Goal: Information Seeking & Learning: Check status

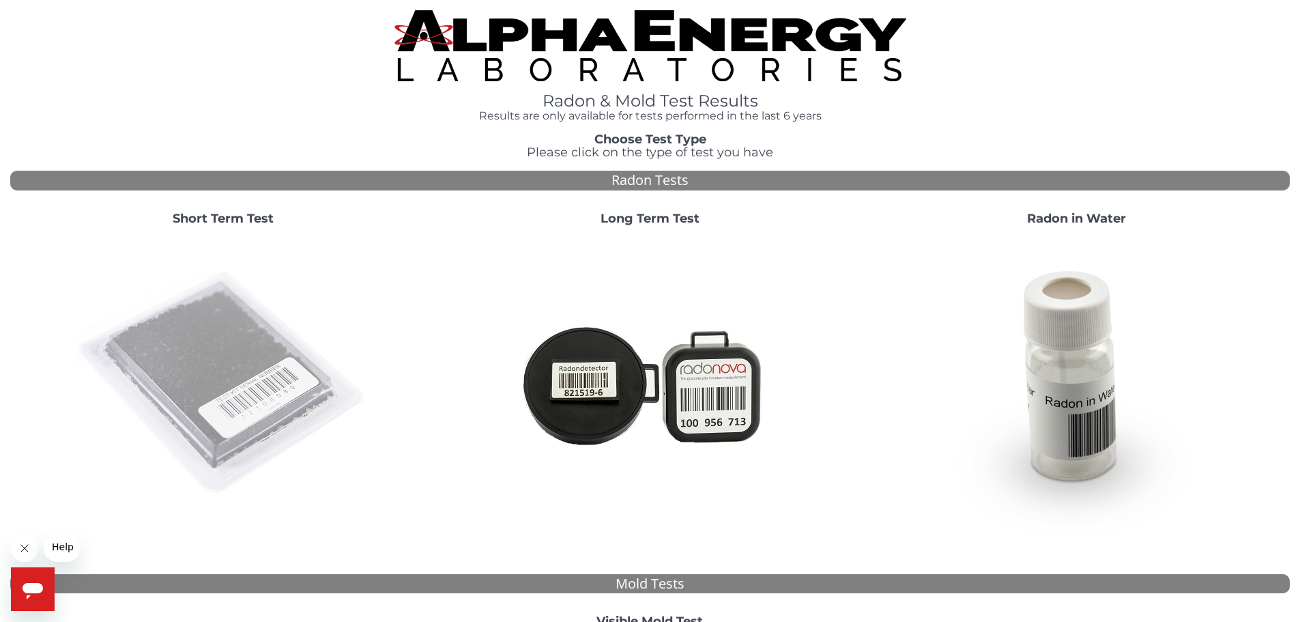
click at [216, 358] on img at bounding box center [222, 383] width 293 height 293
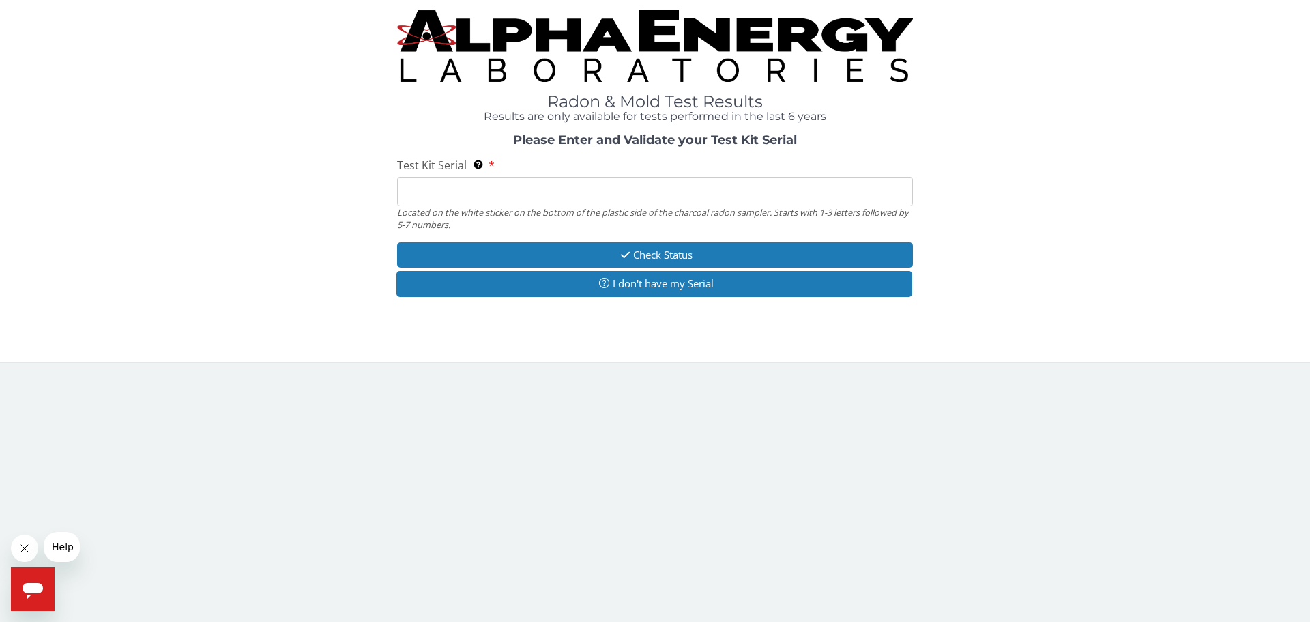
click at [544, 196] on input "Test Kit Serial Located on the white sticker on the bottom of the plastic side …" at bounding box center [655, 191] width 516 height 29
click at [572, 190] on input "Test Kit Serial Located on the white sticker on the bottom of the plastic side …" at bounding box center [655, 191] width 516 height 29
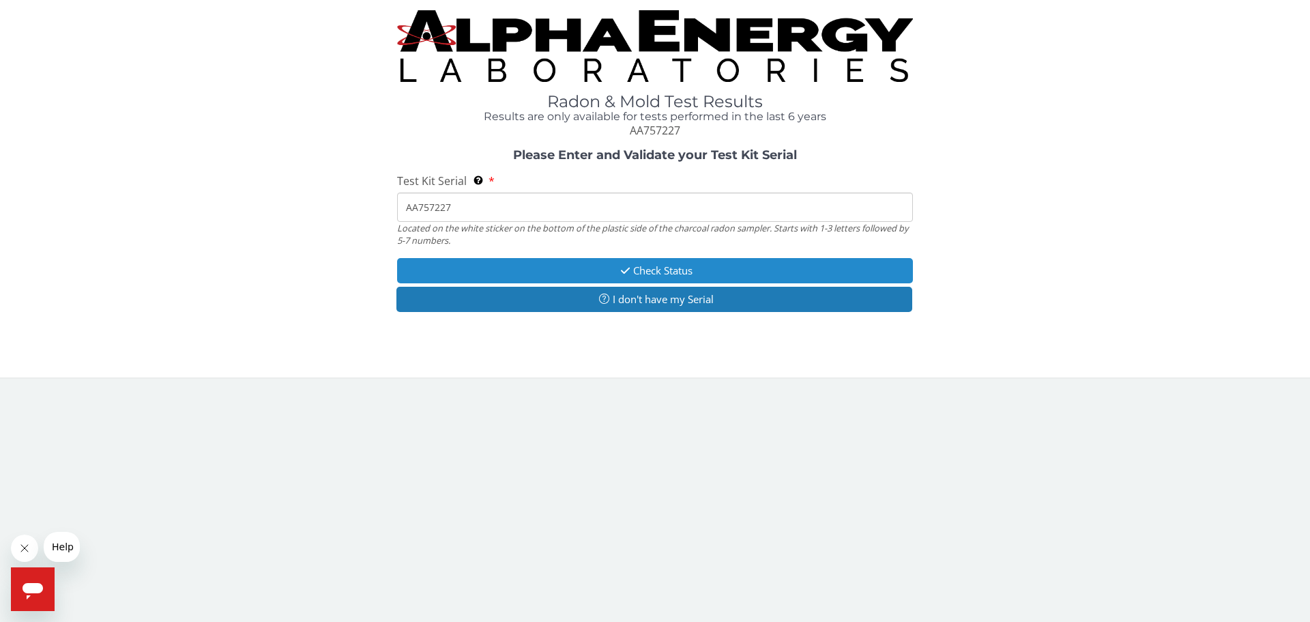
type input "AA757227"
click at [670, 274] on button "Check Status" at bounding box center [655, 270] width 516 height 25
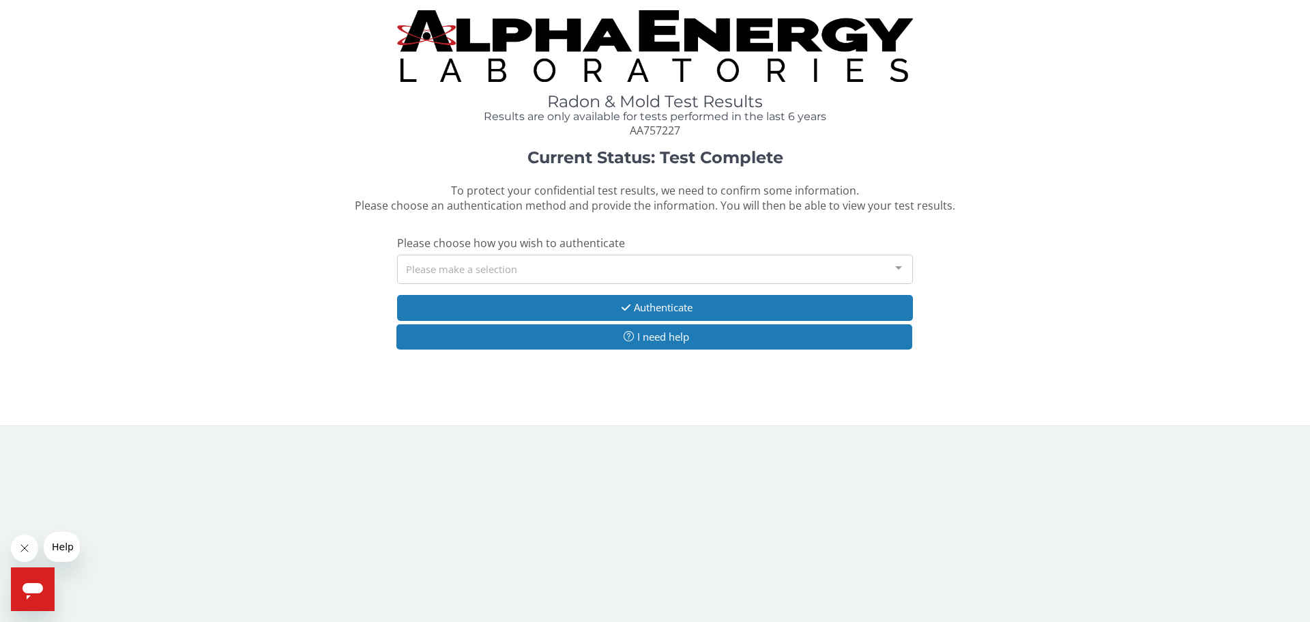
click at [670, 274] on div "Please make a selection" at bounding box center [655, 269] width 516 height 29
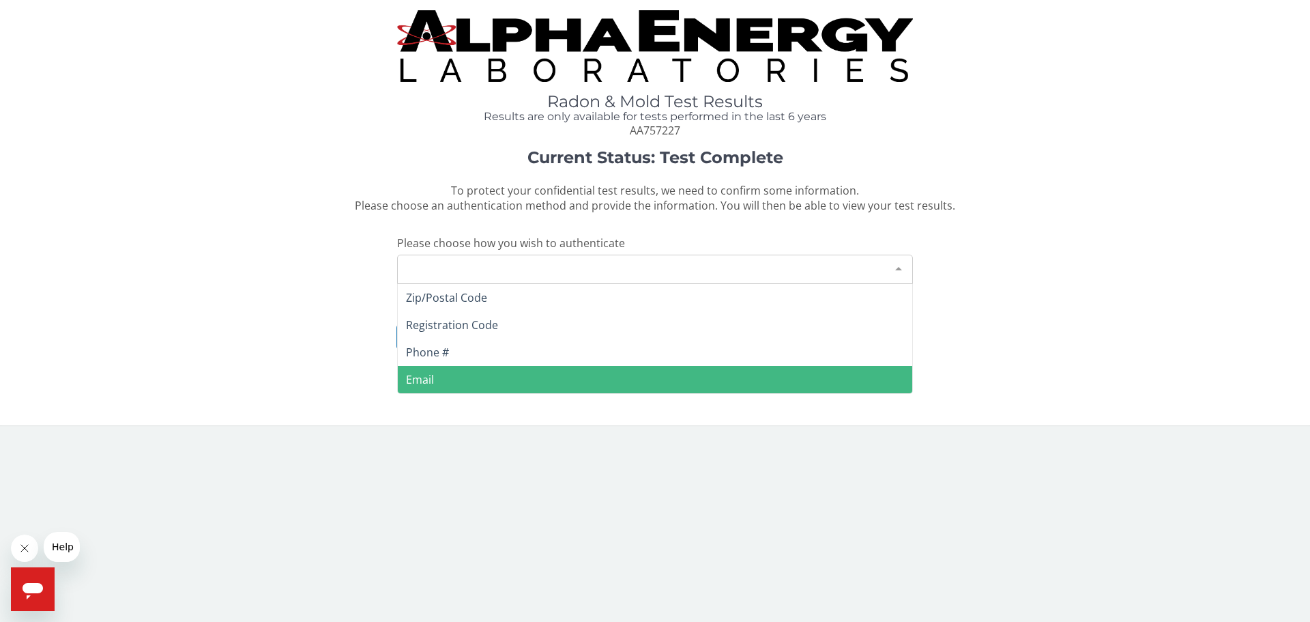
click at [615, 381] on span "Email" at bounding box center [655, 379] width 515 height 27
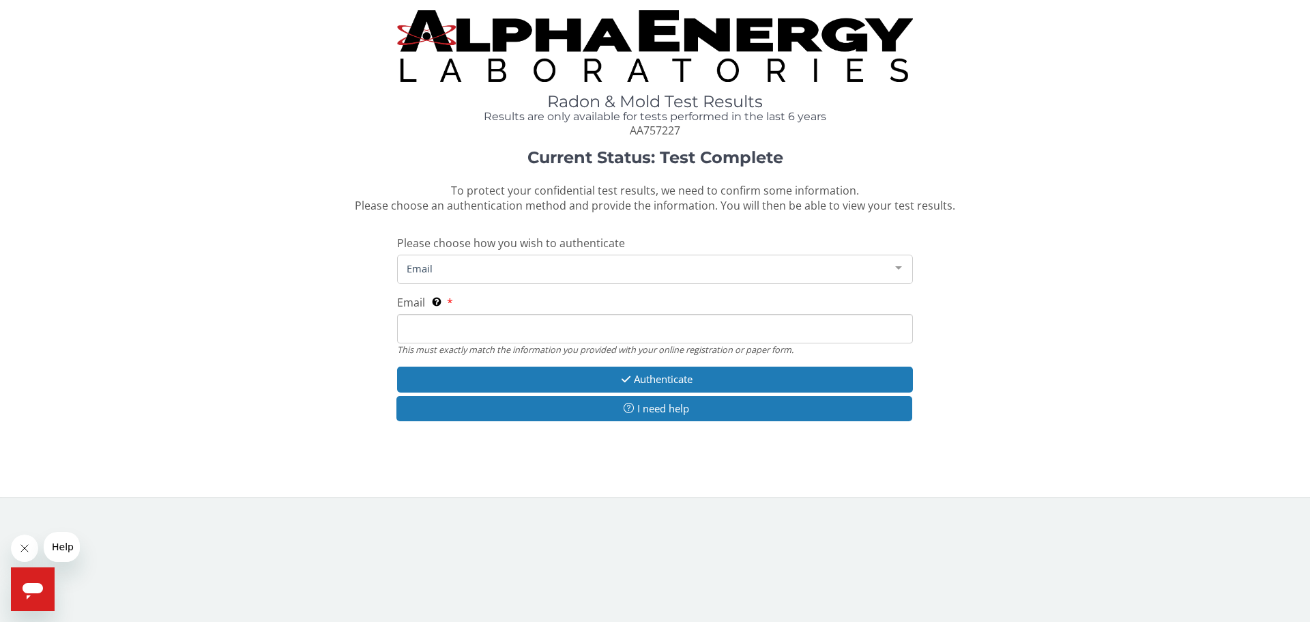
click at [609, 335] on input "Email This must exactly match the information you provided with your online reg…" at bounding box center [655, 328] width 516 height 29
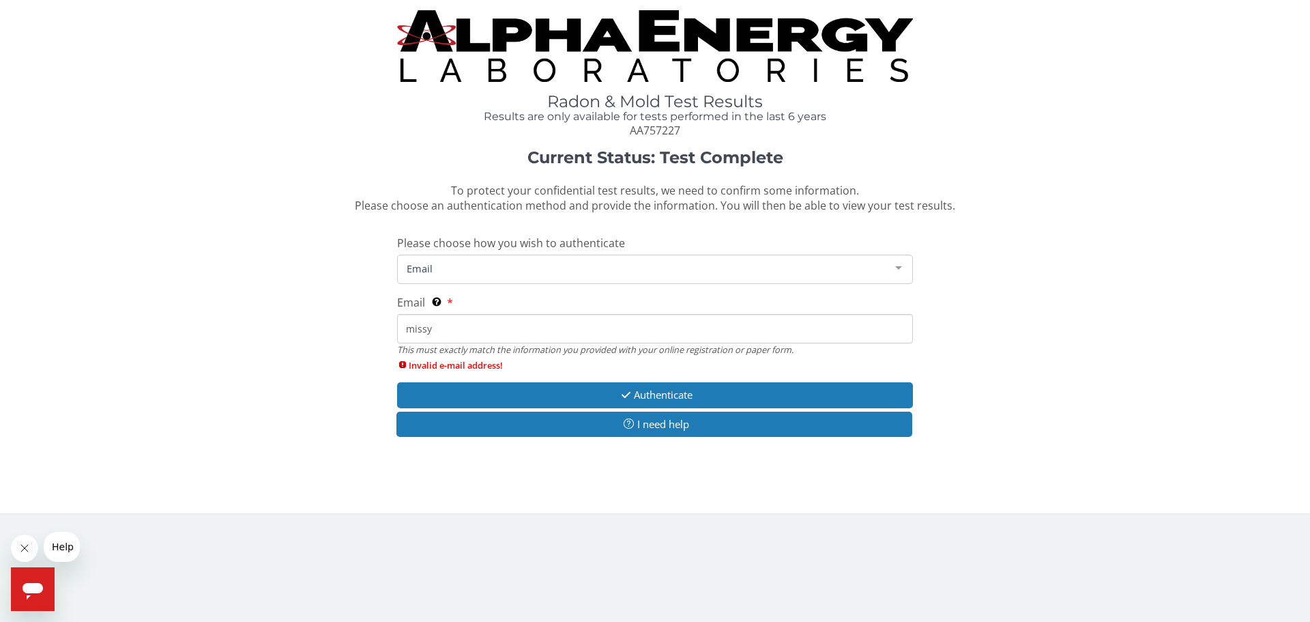
type input "missy@missyfuller.com"
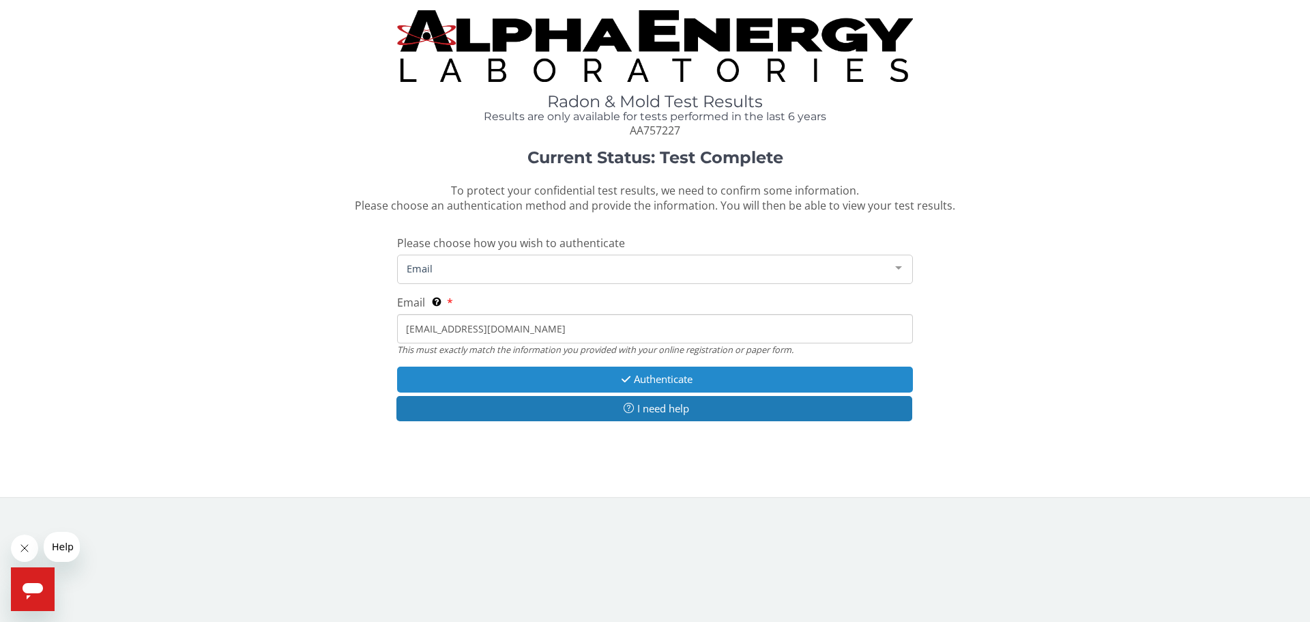
click at [622, 380] on icon "button" at bounding box center [626, 379] width 16 height 10
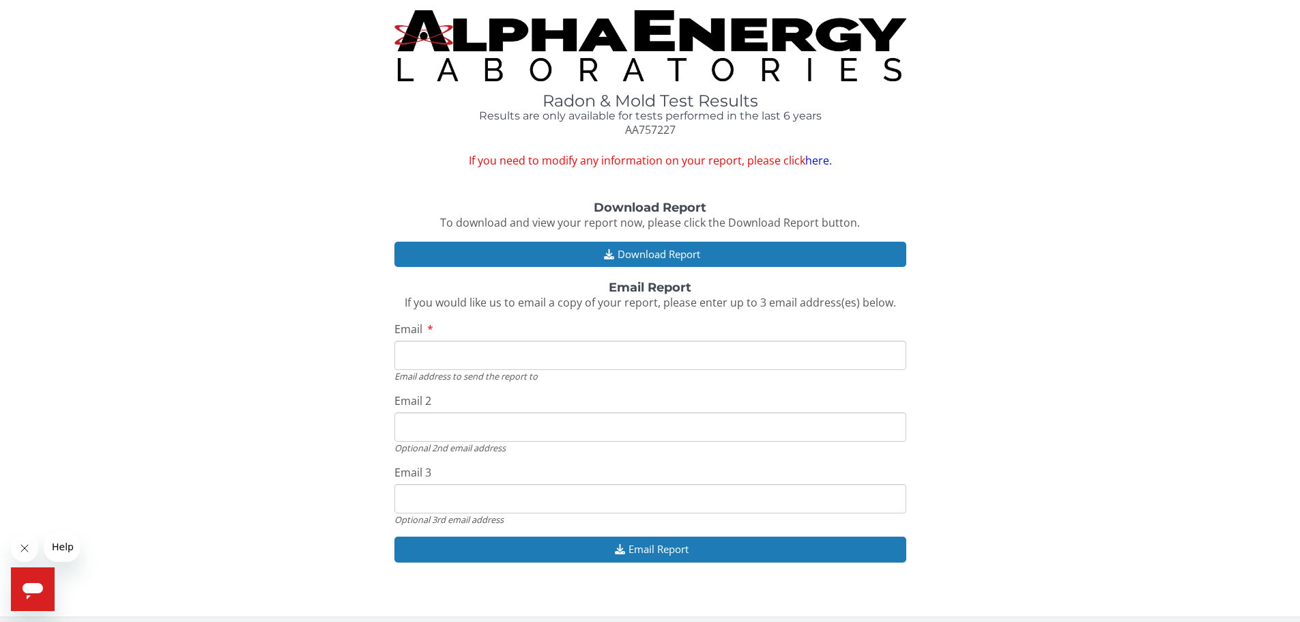
click at [618, 366] on input "Email" at bounding box center [650, 355] width 512 height 29
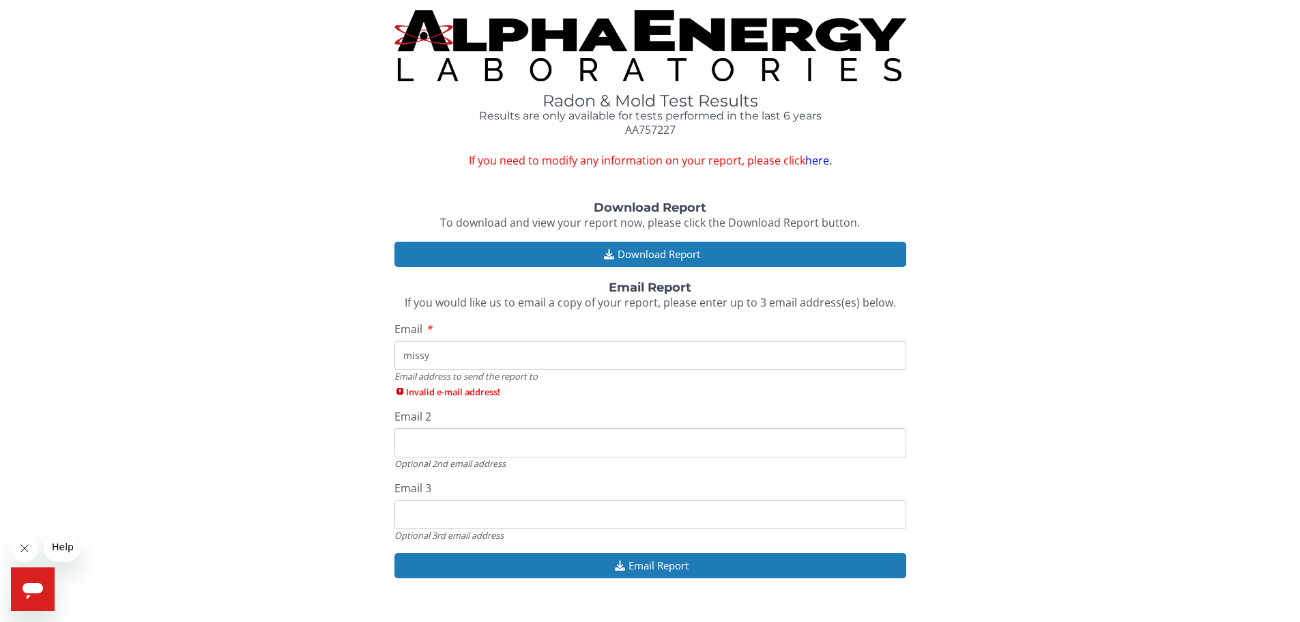
type input "missy@missyfuller.com"
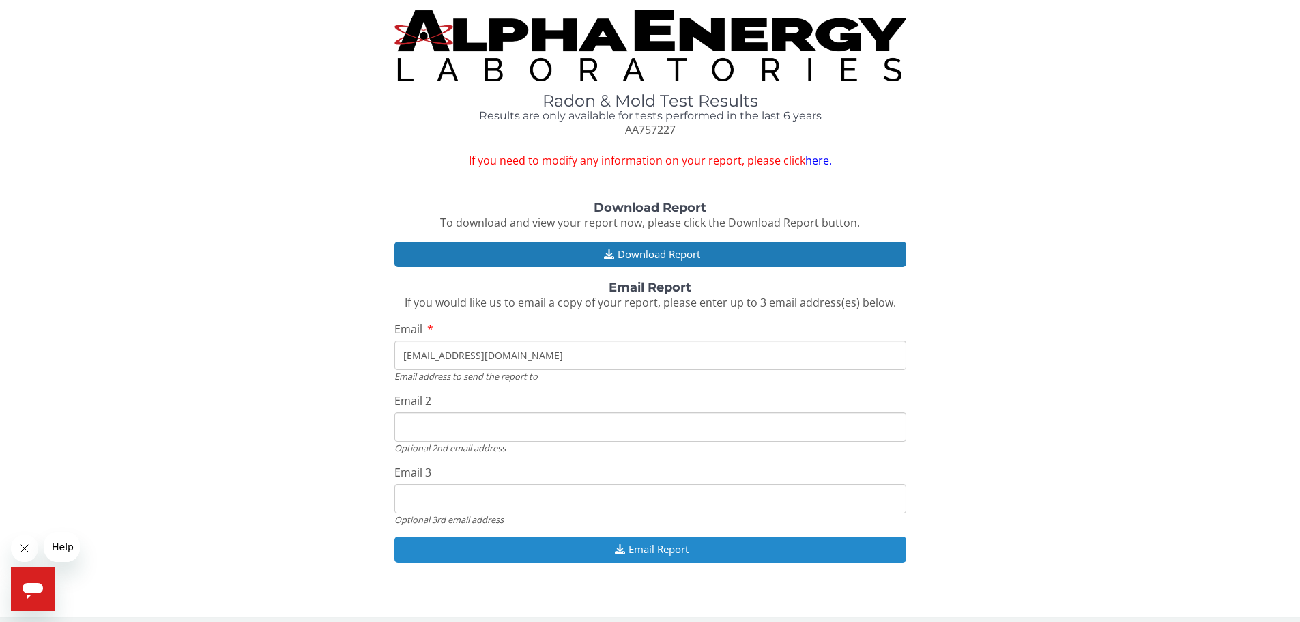
click at [656, 553] on button "Email Report" at bounding box center [650, 548] width 512 height 25
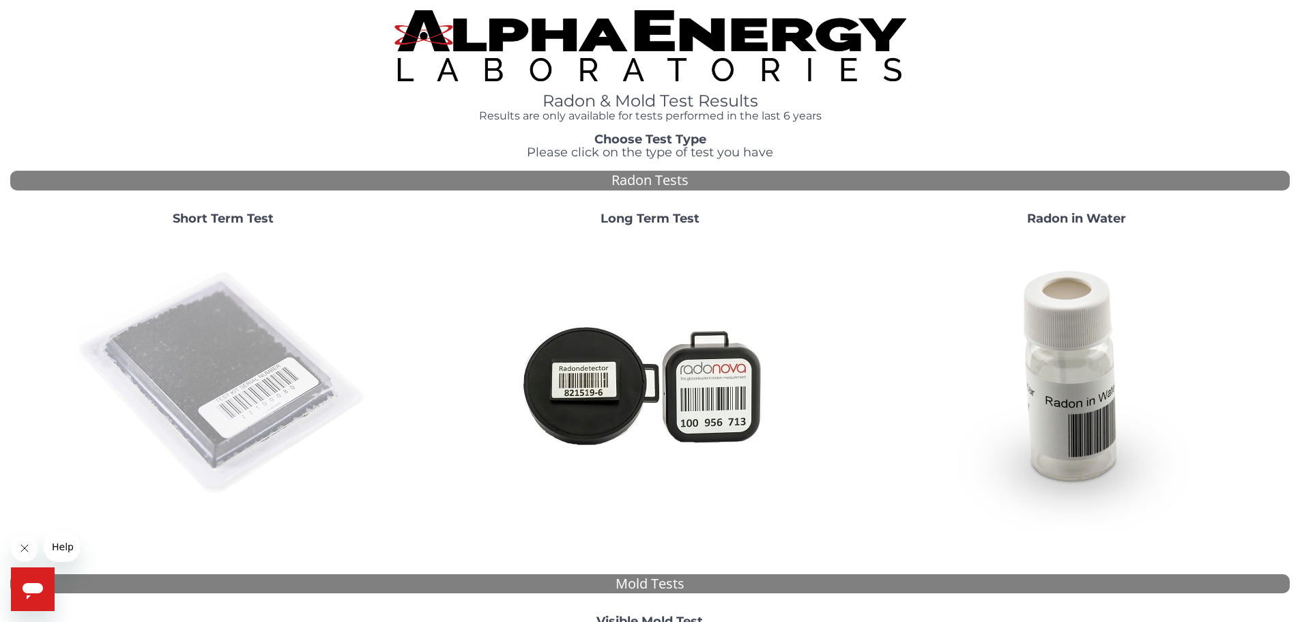
click at [261, 373] on img at bounding box center [222, 383] width 293 height 293
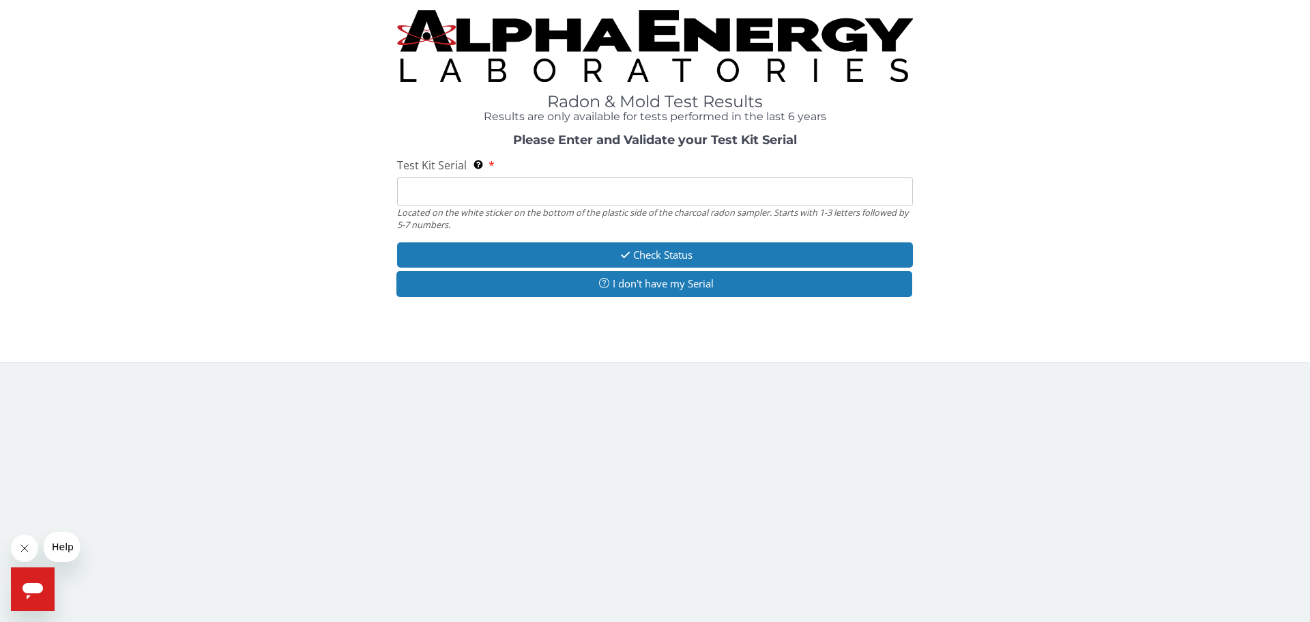
click at [470, 195] on input "Test Kit Serial Located on the white sticker on the bottom of the plastic side …" at bounding box center [655, 191] width 516 height 29
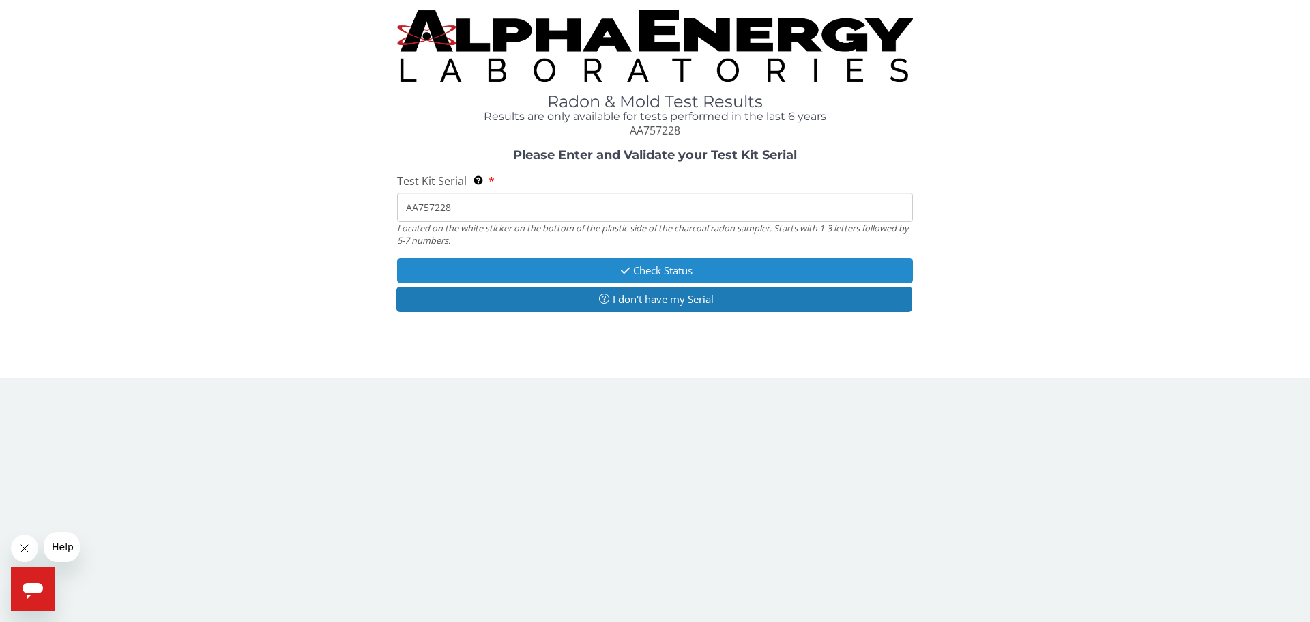
type input "AA757228"
click at [668, 271] on button "Check Status" at bounding box center [655, 270] width 516 height 25
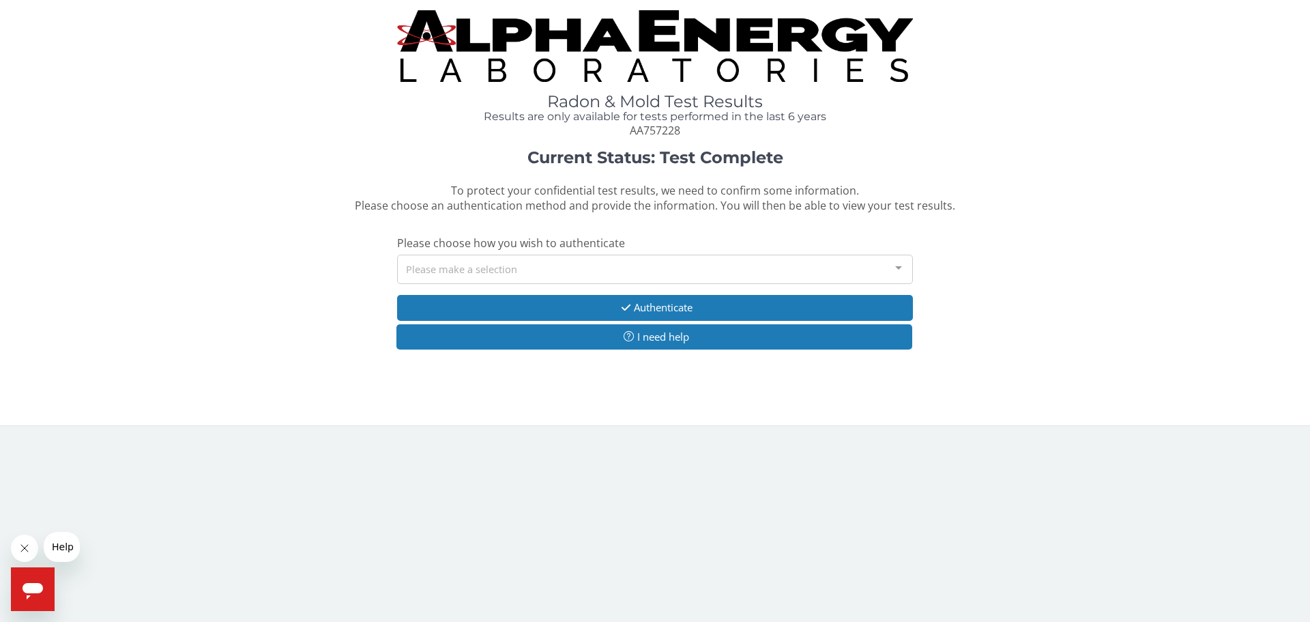
click at [668, 271] on div "Please make a selection" at bounding box center [655, 269] width 516 height 29
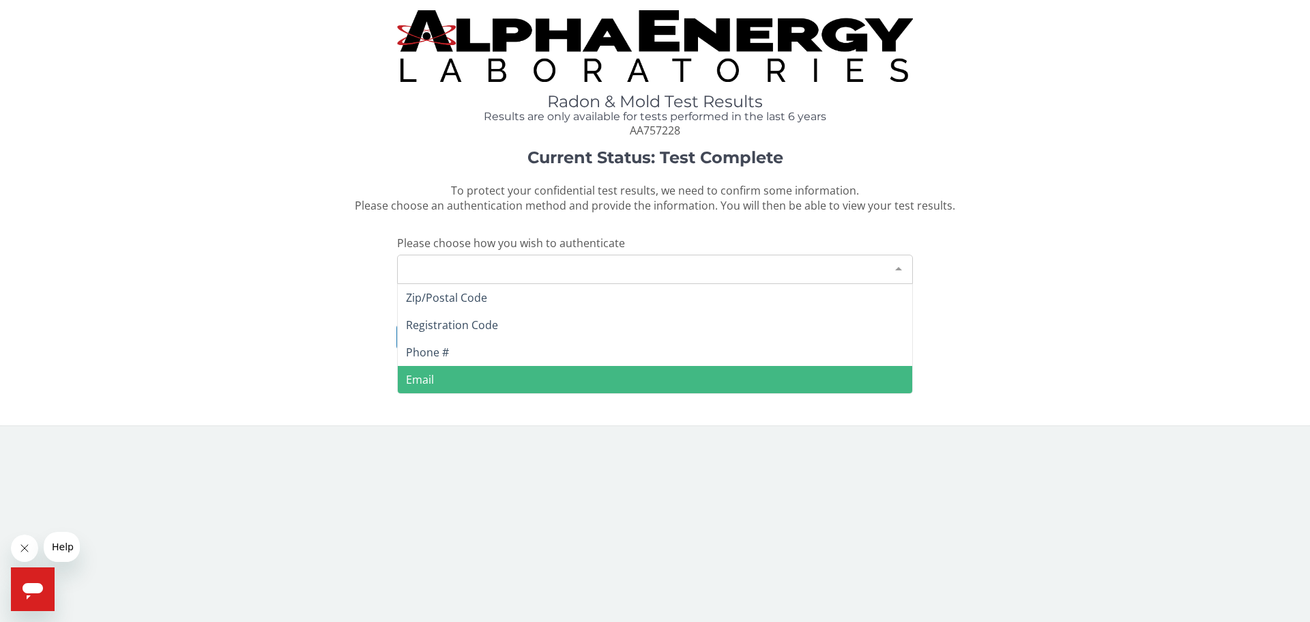
click at [642, 377] on span "Email" at bounding box center [655, 379] width 515 height 27
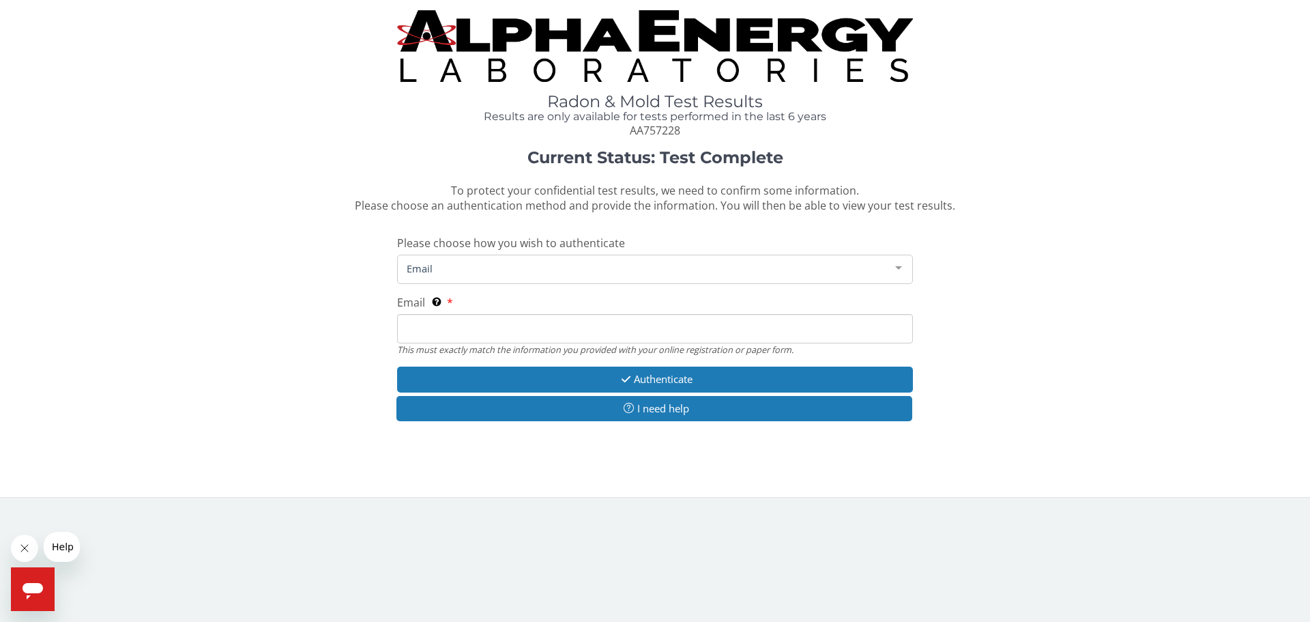
click at [614, 322] on input "Email This must exactly match the information you provided with your online reg…" at bounding box center [655, 328] width 516 height 29
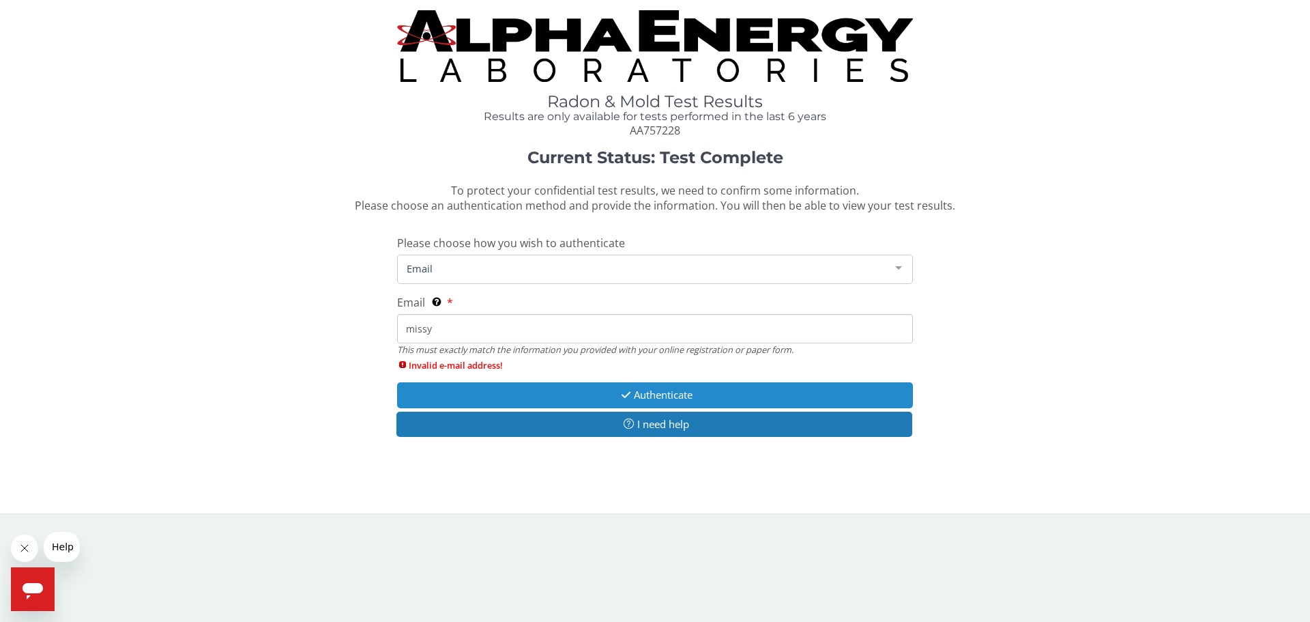
click at [631, 395] on button "Authenticate" at bounding box center [655, 394] width 516 height 25
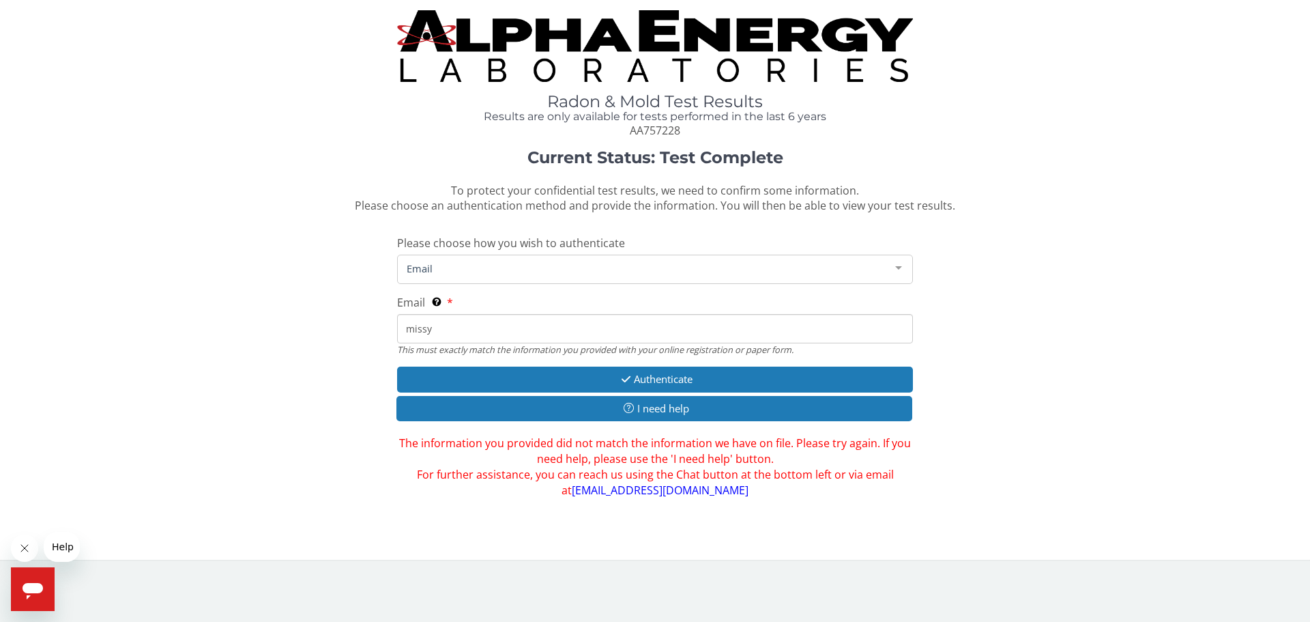
click at [518, 333] on input "missy" at bounding box center [655, 328] width 516 height 29
click at [523, 329] on input "missy" at bounding box center [655, 328] width 516 height 29
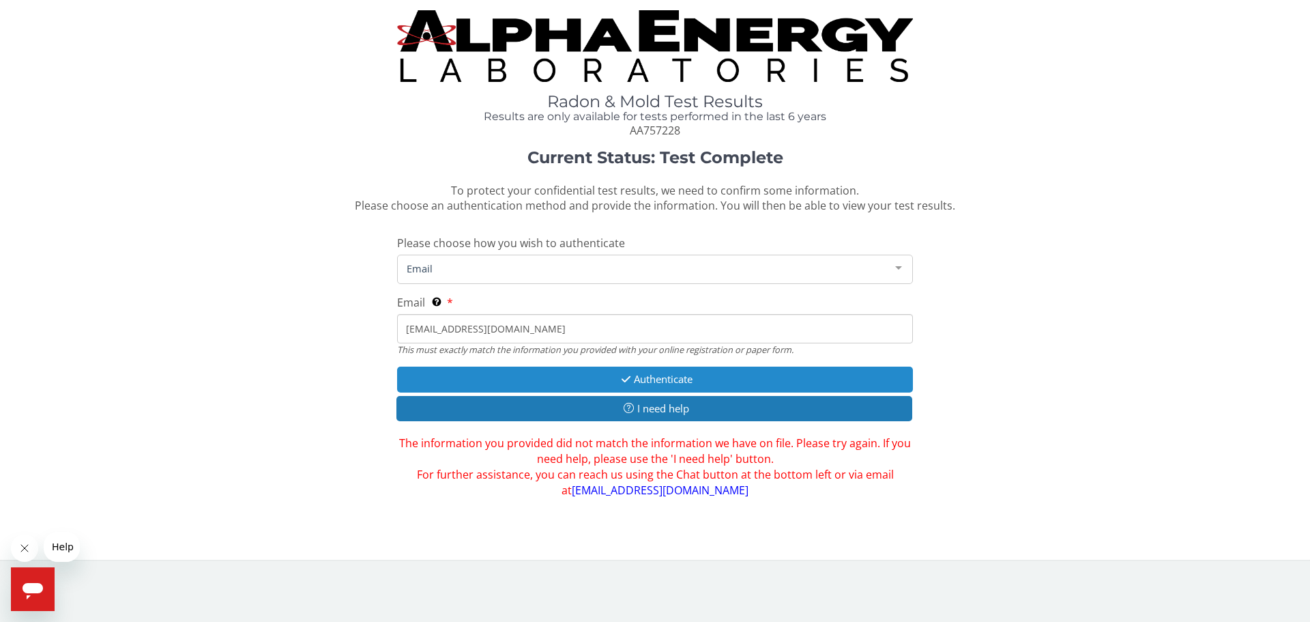
type input "[EMAIL_ADDRESS][DOMAIN_NAME]"
click at [633, 381] on button "Authenticate" at bounding box center [655, 378] width 516 height 25
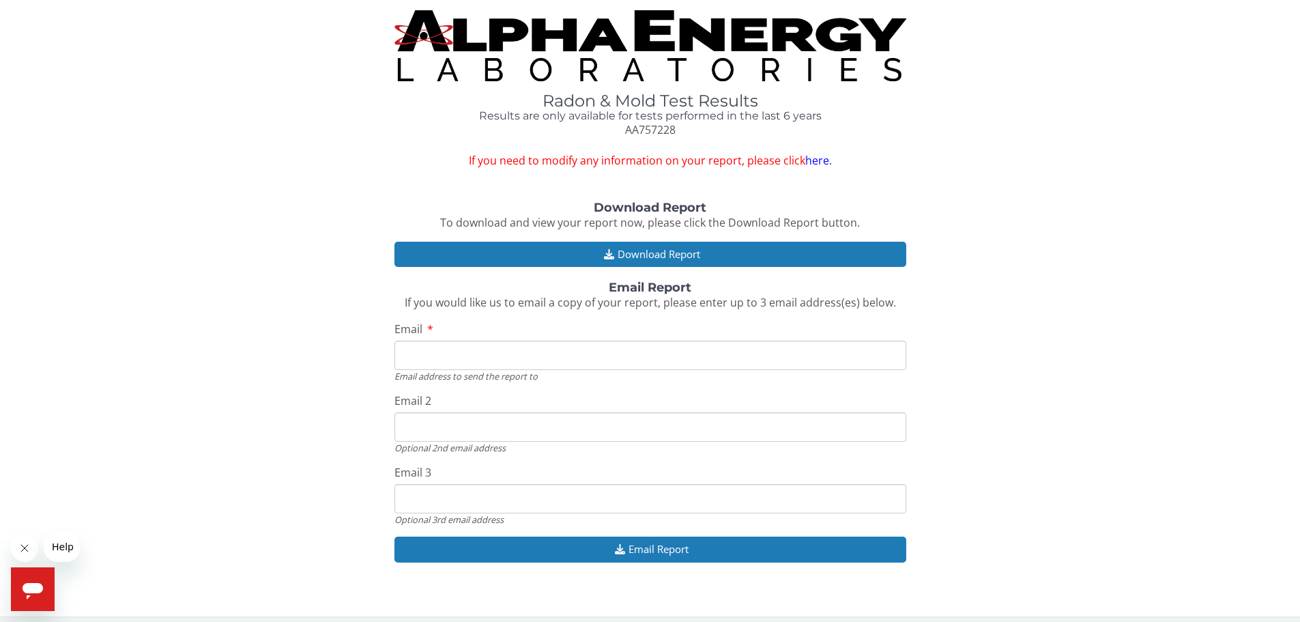
click at [629, 367] on input "Email" at bounding box center [650, 355] width 512 height 29
type input "[EMAIL_ADDRESS][DOMAIN_NAME]"
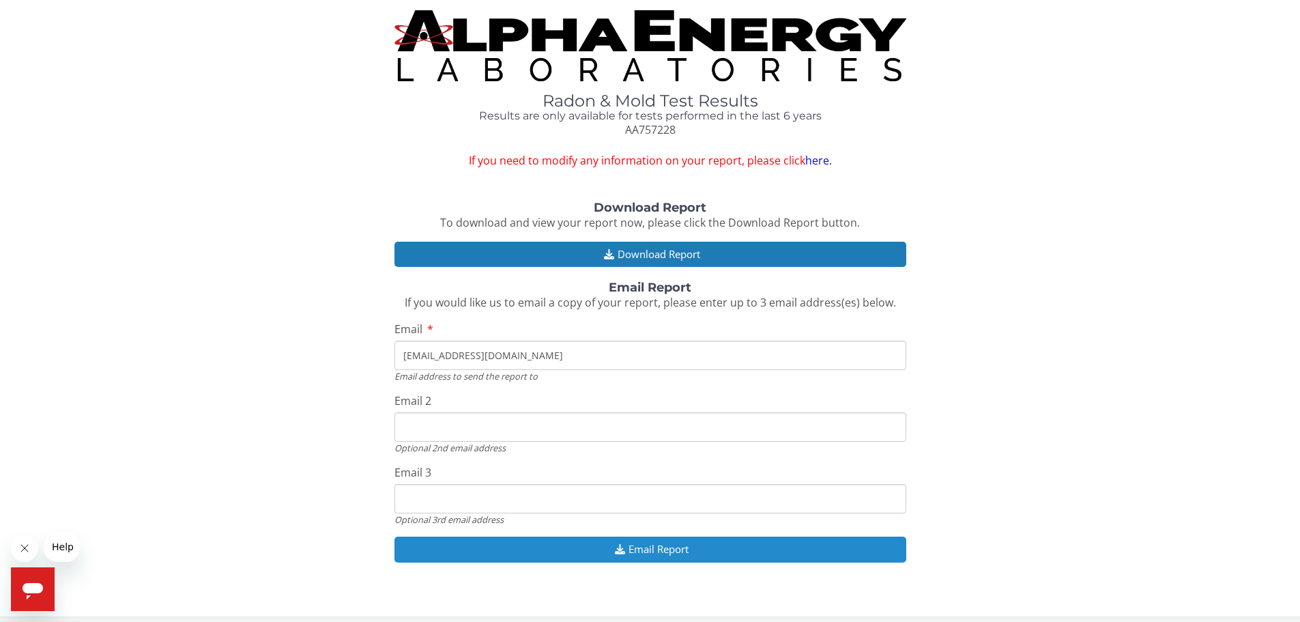
click at [650, 544] on button "Email Report" at bounding box center [650, 548] width 512 height 25
